Goal: Ask a question

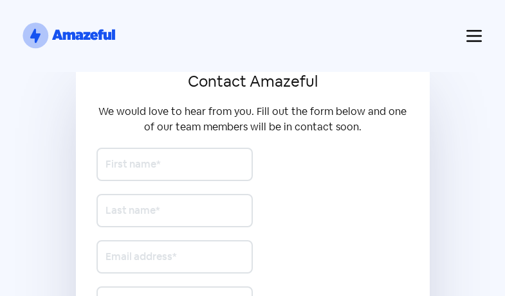
scroll to position [297, 0]
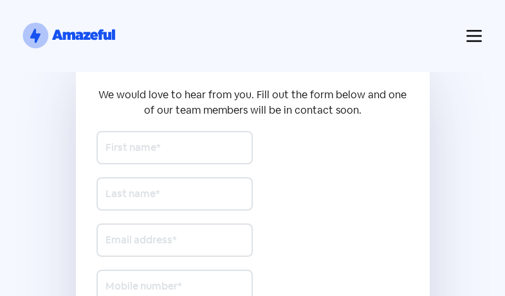
type input "[PERSON_NAME]"
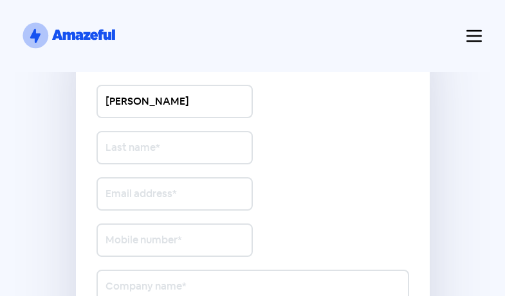
type input "Asyntai"
type input "[EMAIL_ADDRESS][DOMAIN_NAME]"
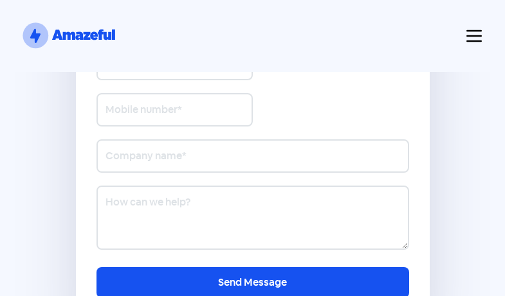
scroll to position [482, 0]
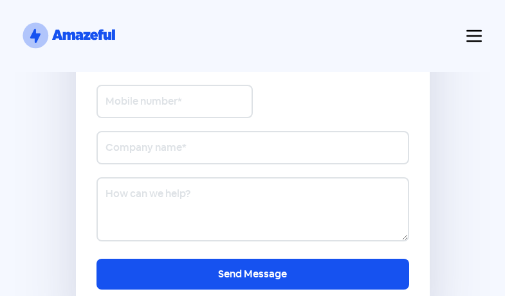
type input "Asyntai"
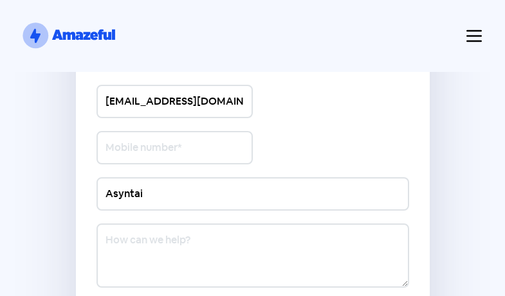
type input "[EMAIL_ADDRESS][DOMAIN_NAME]"
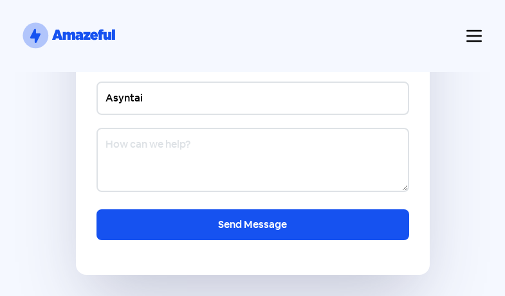
scroll to position [544, 0]
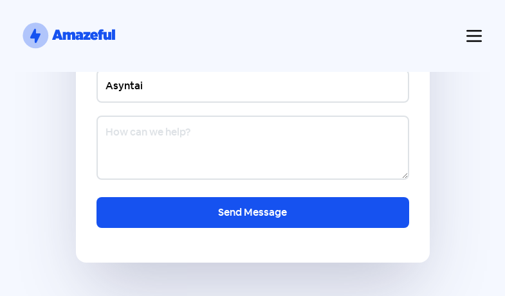
type textarea "Hi, I wanted to ask - if you would be open to having an AI live chat assistant …"
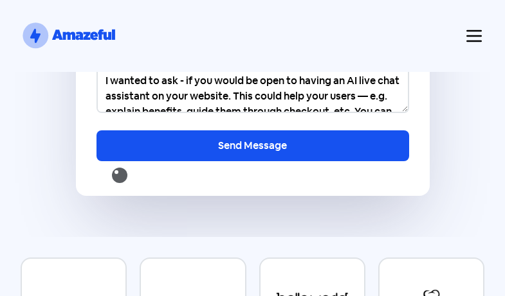
scroll to position [609, 0]
